Goal: Task Accomplishment & Management: Check status

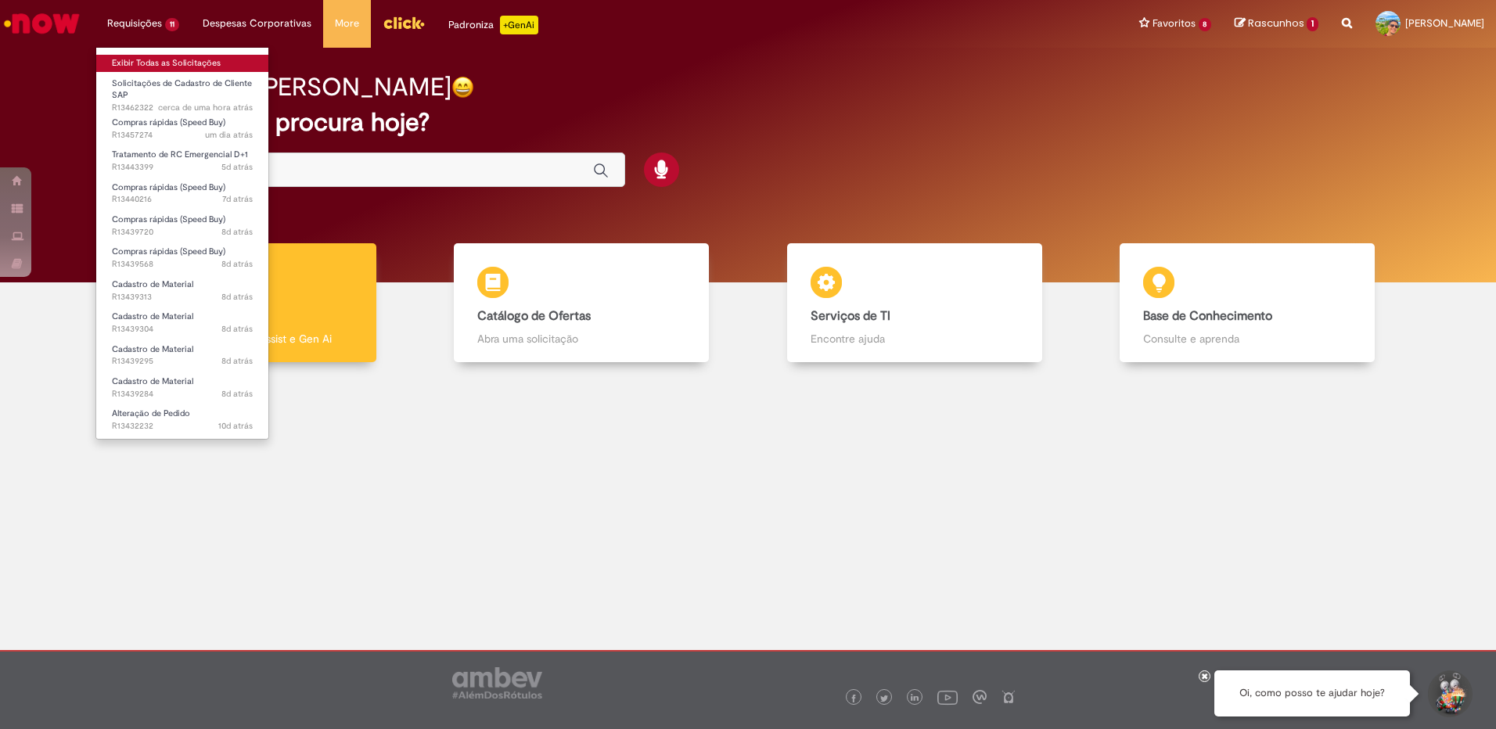
click at [148, 60] on link "Exibir Todas as Solicitações" at bounding box center [182, 63] width 172 height 17
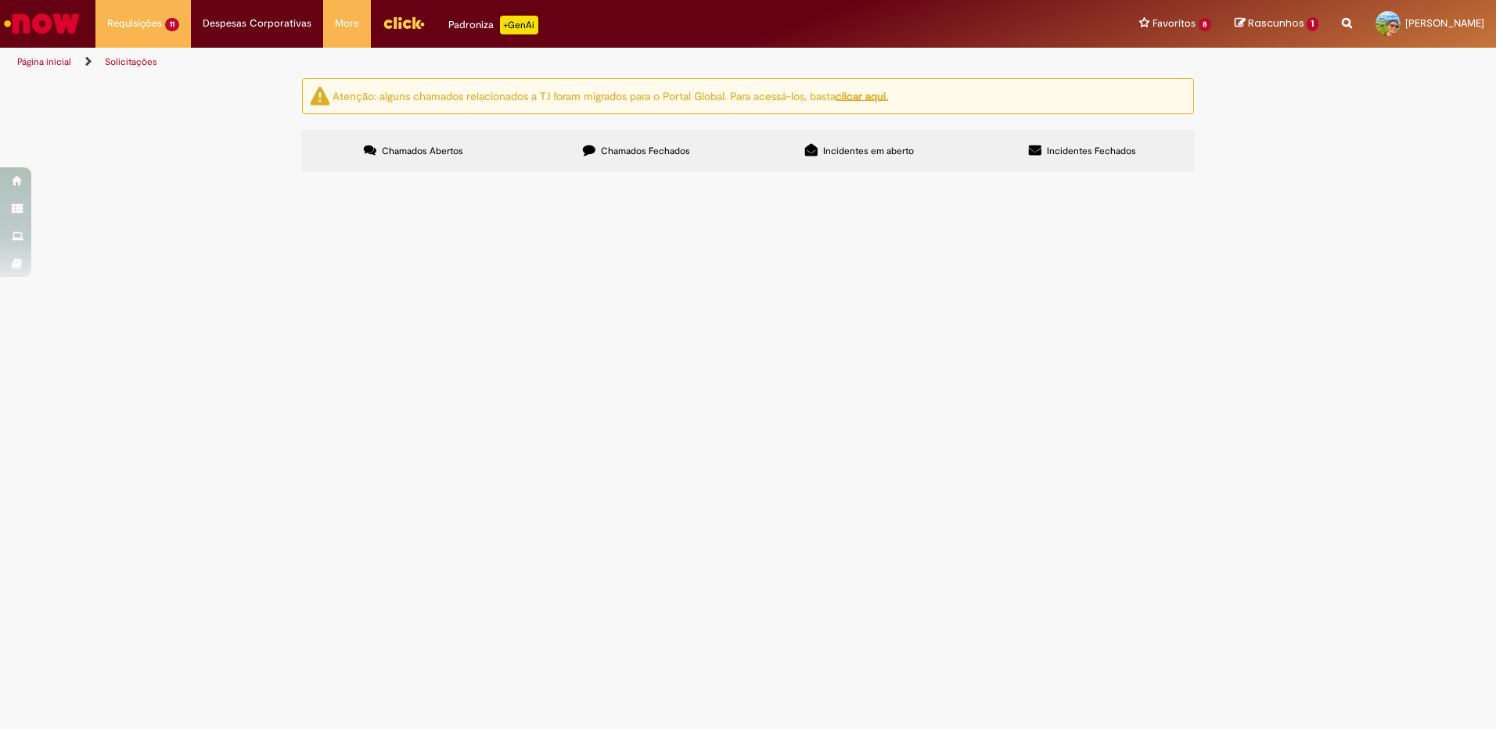
click at [0, 0] on span "Solicito aprovação para compra de medidor de oxigênio da ETEI" at bounding box center [0, 0] width 0 height 0
click at [0, 0] on span "Oxigênio para a fábrica" at bounding box center [0, 0] width 0 height 0
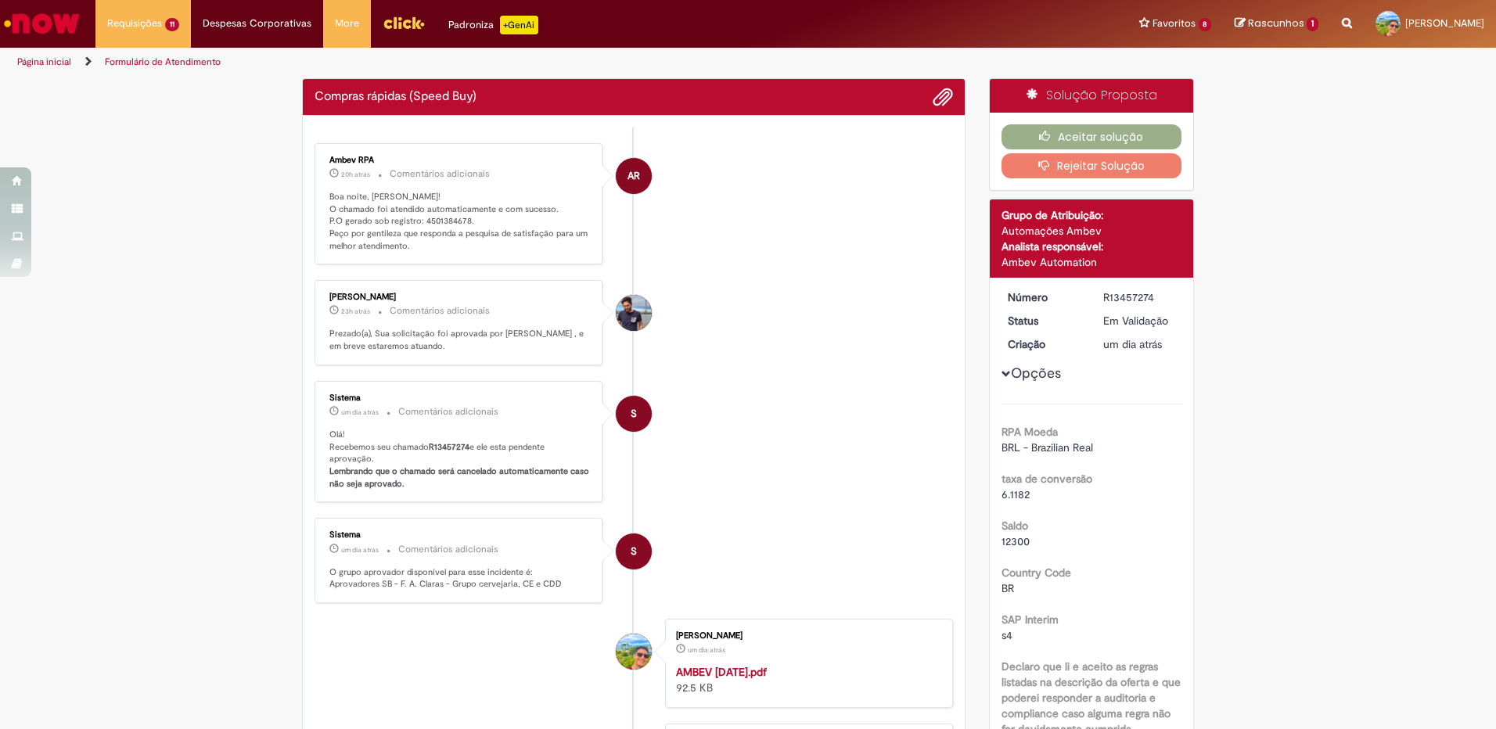
click at [434, 223] on ul "AR Ambev RPA 20h atrás 20 horas atrás Comentários adicionais Boa noite, [PERSON…" at bounding box center [634, 495] width 639 height 734
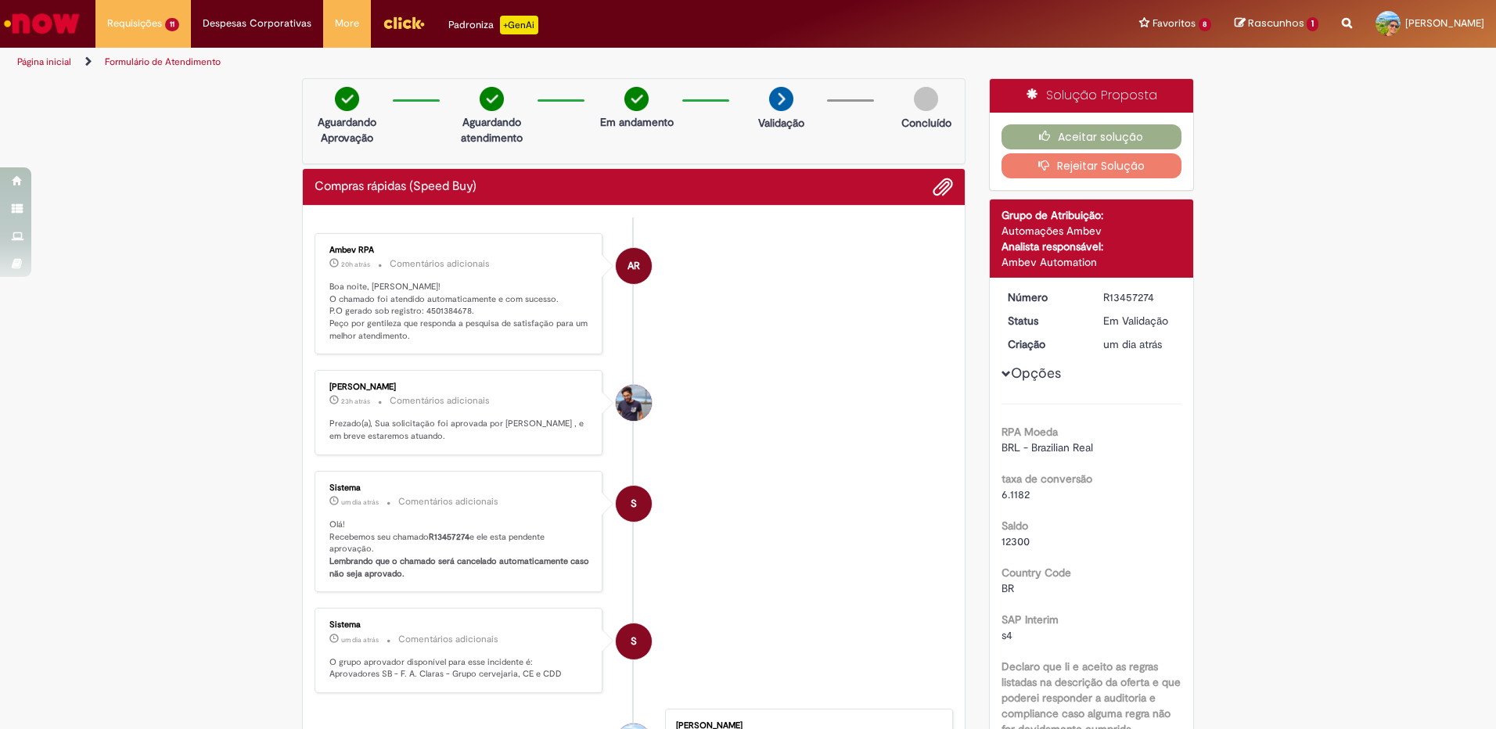
click at [434, 223] on ul "AR Ambev RPA 20h atrás 20 horas atrás Comentários adicionais Boa noite, [PERSON…" at bounding box center [634, 585] width 639 height 734
click at [435, 312] on p "Boa noite, [PERSON_NAME]! O chamado foi atendido automaticamente e com sucesso.…" at bounding box center [459, 312] width 261 height 62
copy p "4501384678"
click at [1022, 144] on button "Aceitar solução" at bounding box center [1092, 136] width 181 height 25
